Goal: Task Accomplishment & Management: Manage account settings

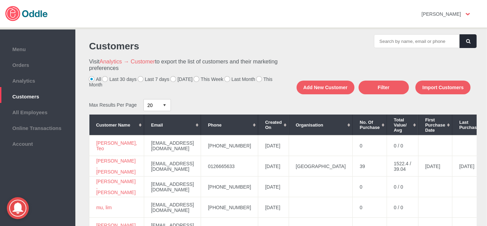
click at [173, 79] on label "[DATE]" at bounding box center [181, 78] width 22 height 5
click at [0, 0] on input "[DATE]" at bounding box center [0, 0] width 0 height 0
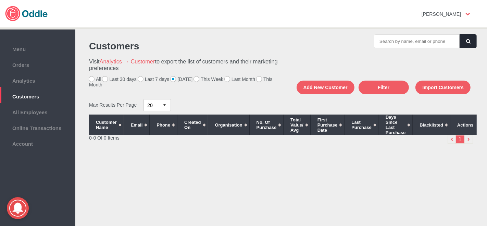
click at [194, 78] on label "This Week" at bounding box center [208, 78] width 29 height 5
click at [0, 0] on input "This Week" at bounding box center [0, 0] width 0 height 0
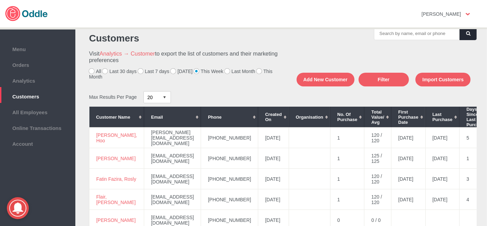
scroll to position [8, 0]
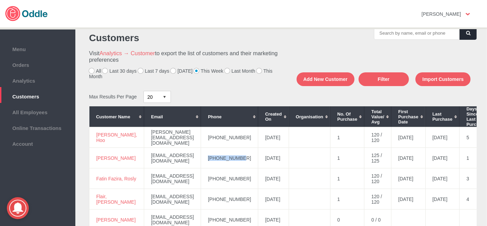
drag, startPoint x: 243, startPoint y: 157, endPoint x: 207, endPoint y: 157, distance: 36.6
click at [207, 157] on td "[PHONE_NUMBER]" at bounding box center [229, 158] width 57 height 21
copy td "[PHONE_NUMBER]"
drag, startPoint x: 121, startPoint y: 160, endPoint x: 96, endPoint y: 155, distance: 25.8
click at [91, 155] on td "[PERSON_NAME]" at bounding box center [116, 158] width 55 height 21
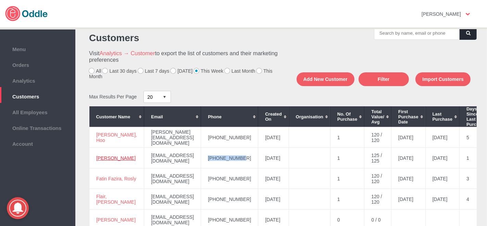
copy link "[PERSON_NAME]"
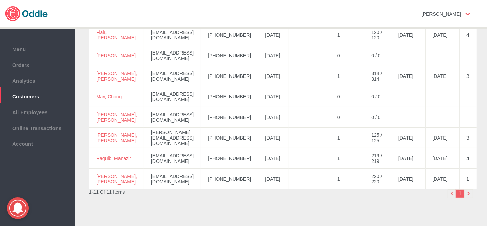
scroll to position [175, 0]
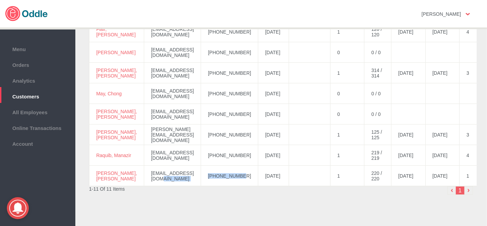
drag, startPoint x: 242, startPoint y: 175, endPoint x: 206, endPoint y: 176, distance: 35.6
click at [198, 175] on tr "[PERSON_NAME], moujri [EMAIL_ADDRESS][DOMAIN_NAME] [PHONE_NUMBER] [DATE] 1 220 …" at bounding box center [333, 175] width 489 height 21
copy tr "[PHONE_NUMBER]"
drag, startPoint x: 113, startPoint y: 178, endPoint x: 99, endPoint y: 174, distance: 15.2
click at [95, 175] on td "[PERSON_NAME], [PERSON_NAME]" at bounding box center [116, 175] width 55 height 21
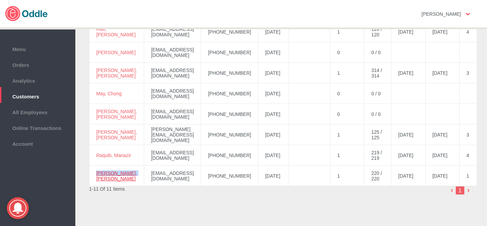
copy link "[PERSON_NAME], [PERSON_NAME]"
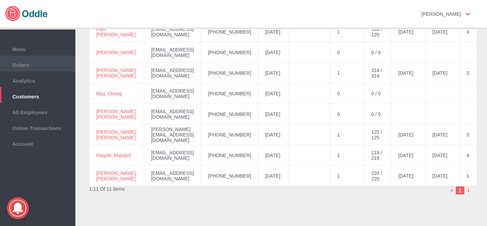
click at [50, 62] on span "Orders" at bounding box center [37, 64] width 68 height 8
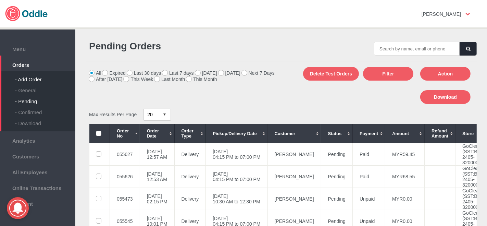
click at [26, 76] on div "- Add Order" at bounding box center [45, 76] width 60 height 11
